Goal: Find contact information: Find contact information

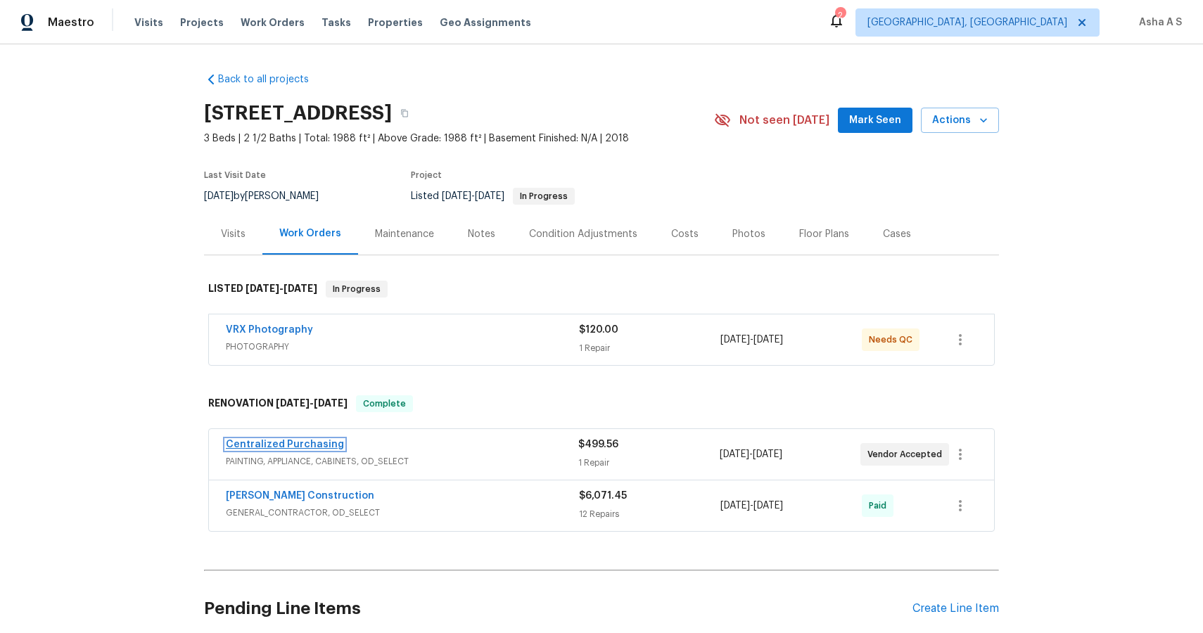
click at [315, 442] on link "Centralized Purchasing" at bounding box center [285, 445] width 118 height 10
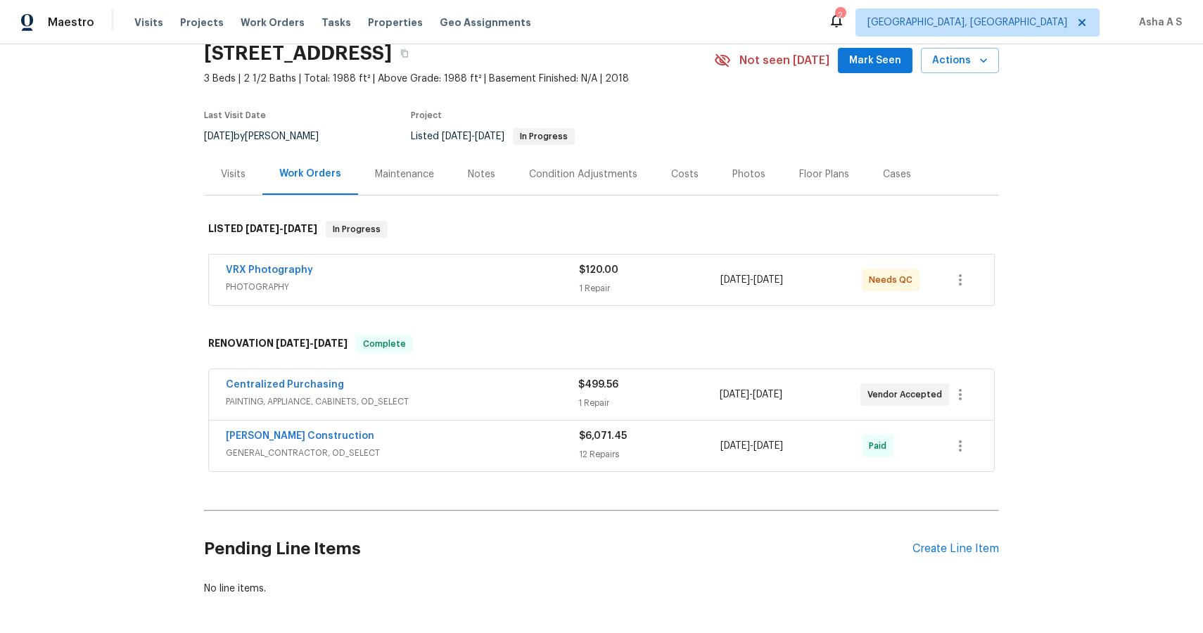
scroll to position [65, 0]
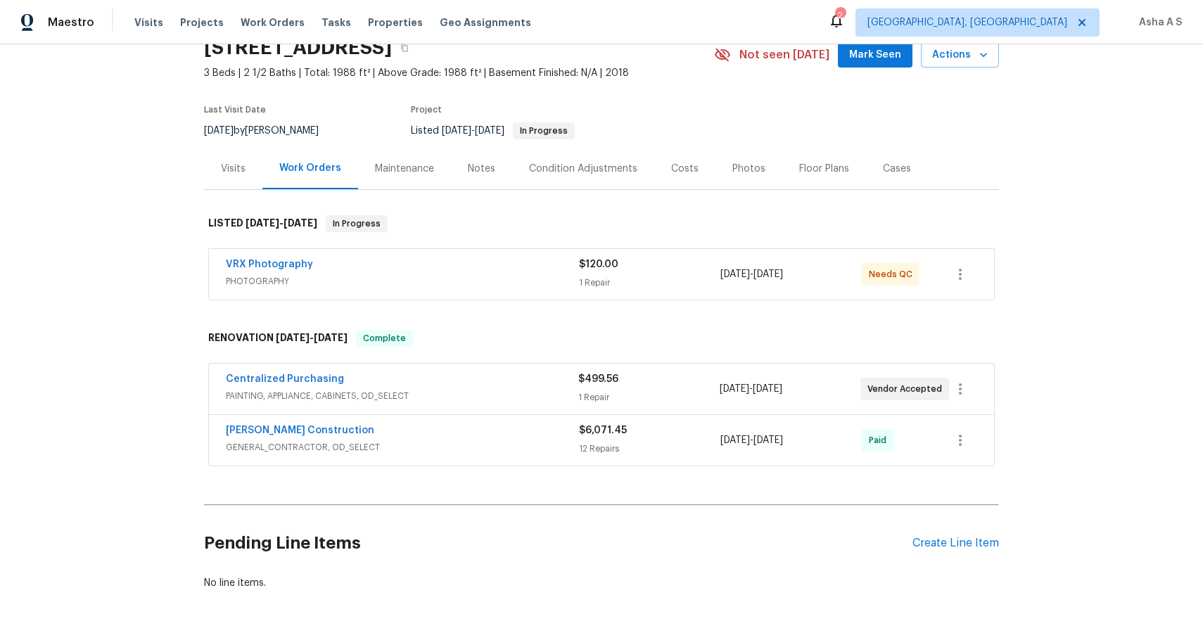
click at [296, 436] on span "[PERSON_NAME] Construction" at bounding box center [300, 431] width 148 height 14
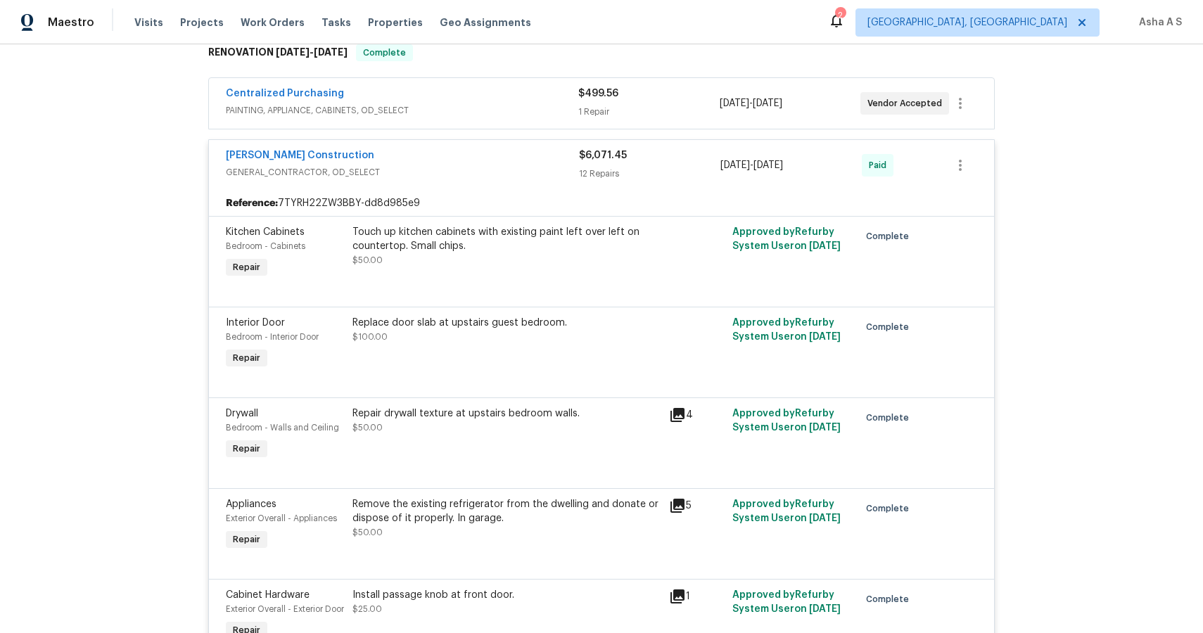
scroll to position [350, 0]
click at [286, 155] on link "[PERSON_NAME] Construction" at bounding box center [300, 156] width 148 height 10
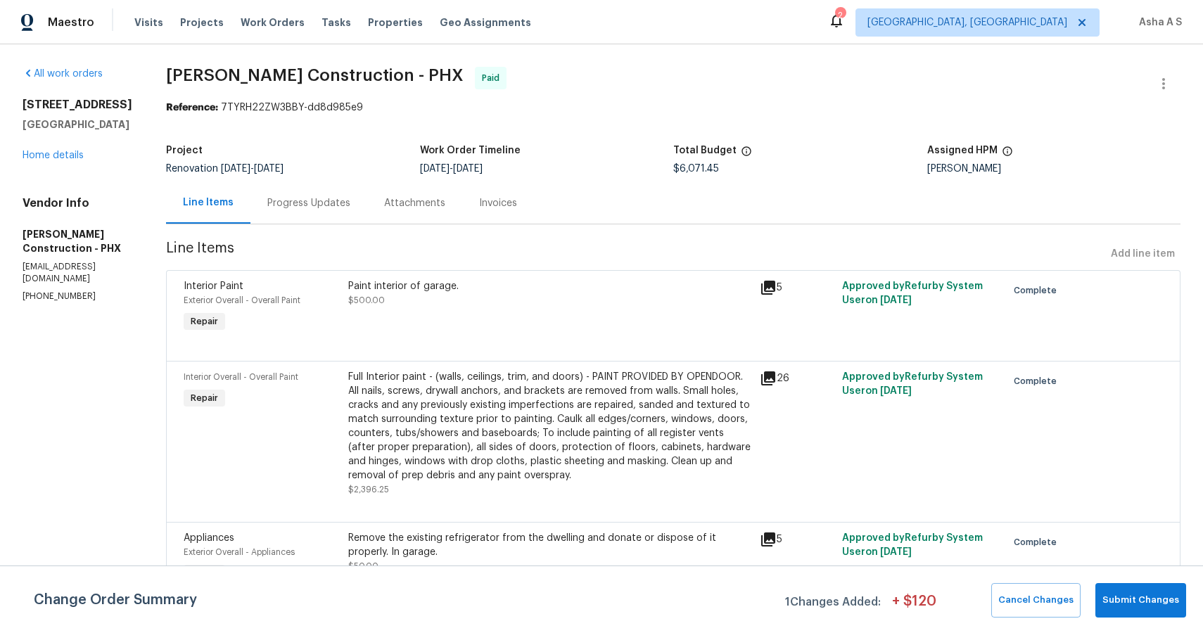
click at [56, 255] on h5 "[PERSON_NAME] Construction - PHX" at bounding box center [78, 241] width 110 height 28
click at [63, 303] on p "[PHONE_NUMBER]" at bounding box center [78, 297] width 110 height 12
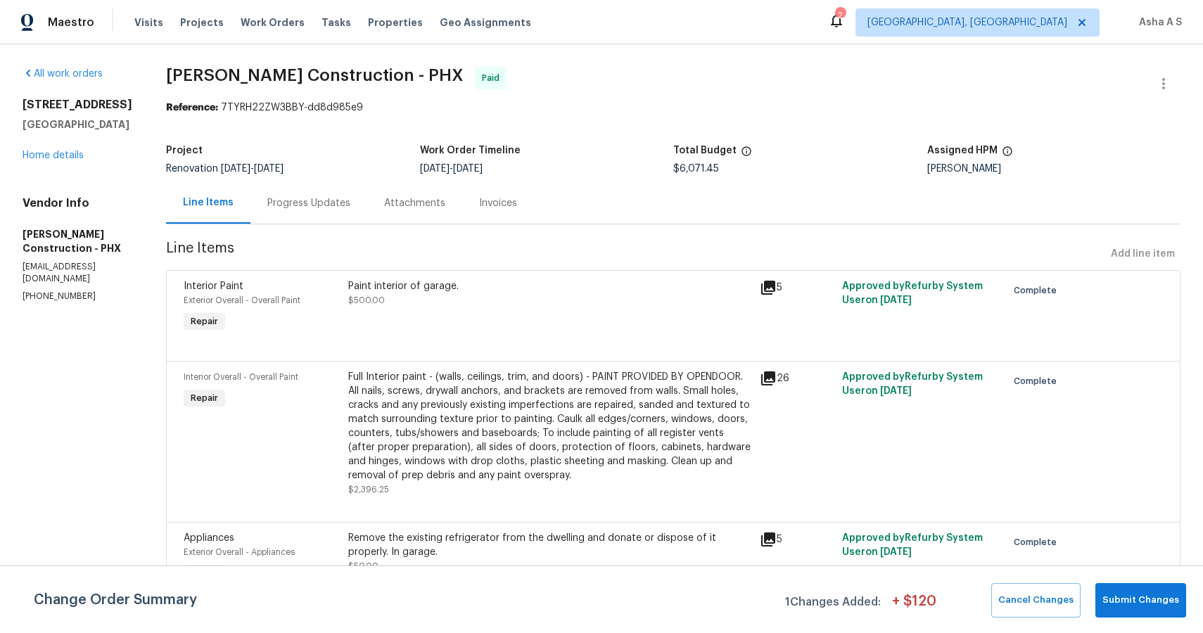
click at [61, 303] on p "[PHONE_NUMBER]" at bounding box center [78, 297] width 110 height 12
copy p "[PHONE_NUMBER]"
